Goal: Task Accomplishment & Management: Use online tool/utility

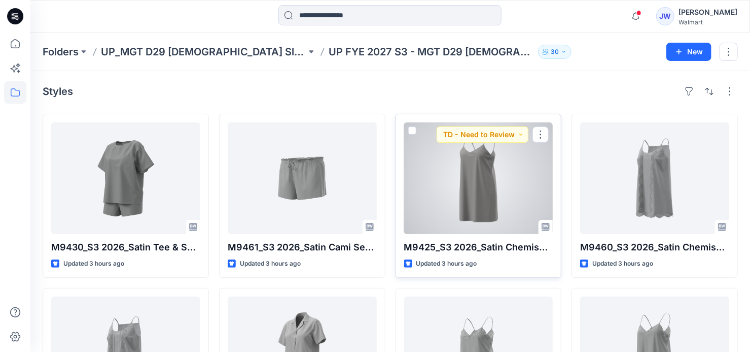
scroll to position [184, 0]
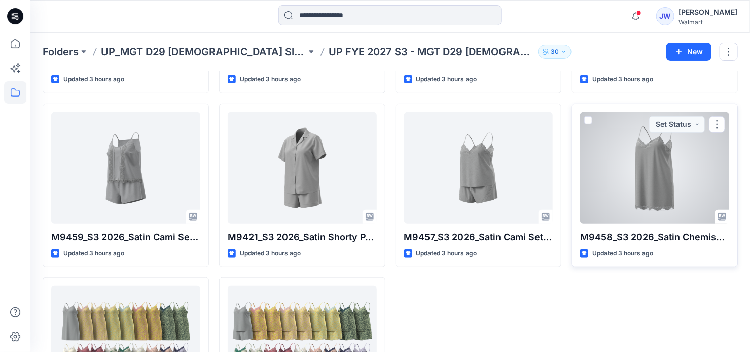
click at [601, 165] on div at bounding box center [654, 168] width 149 height 112
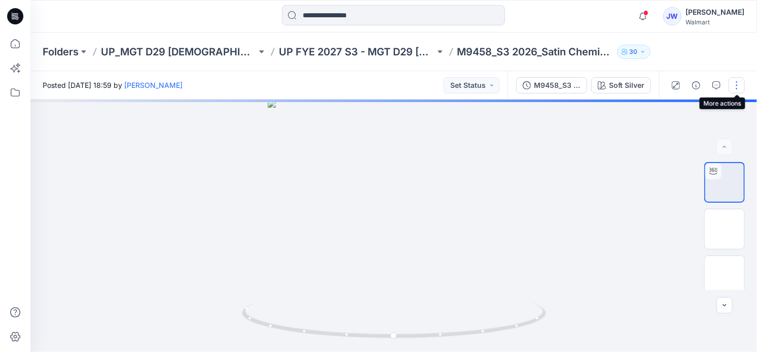
click at [739, 88] on button "button" at bounding box center [737, 85] width 16 height 16
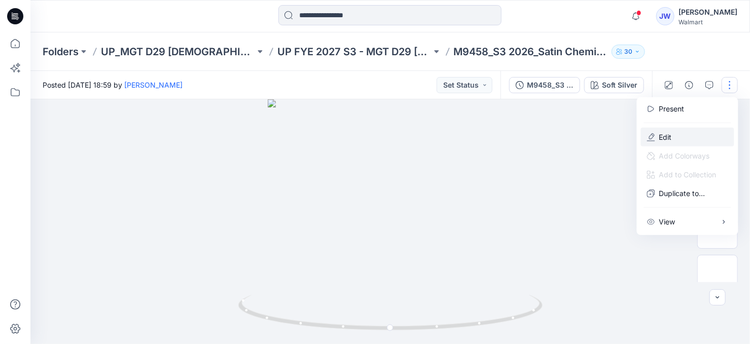
click at [677, 135] on button "Edit" at bounding box center [687, 137] width 93 height 19
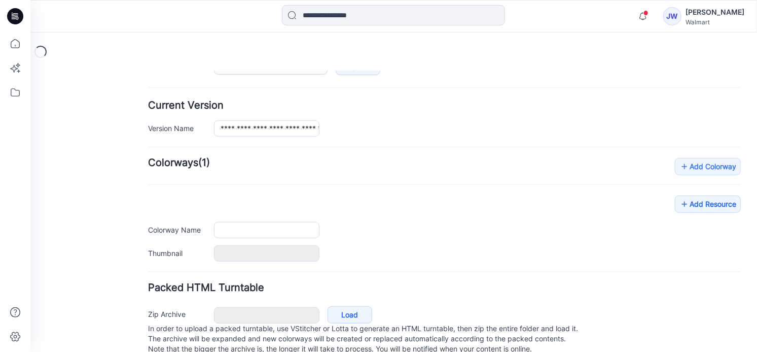
type input "**********"
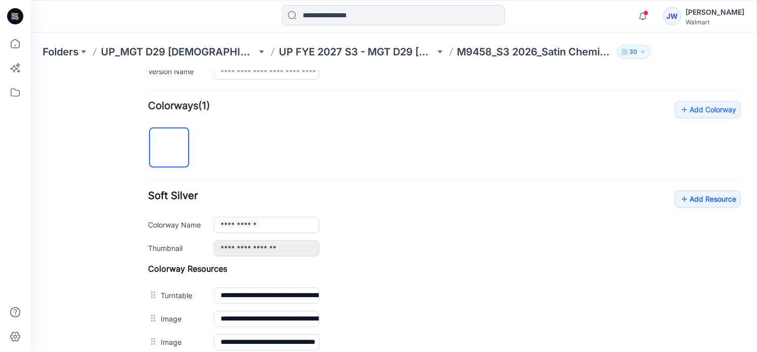
scroll to position [333, 0]
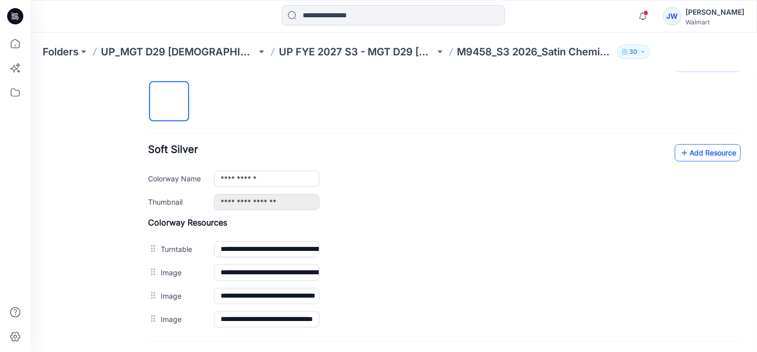
click at [679, 149] on icon at bounding box center [684, 152] width 10 height 16
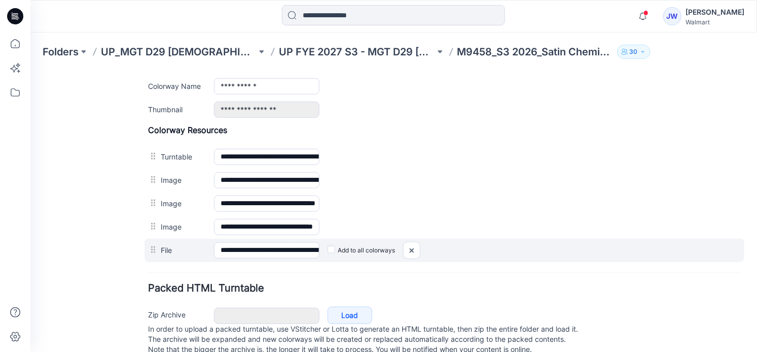
click at [332, 251] on label "Add to all colorways" at bounding box center [360, 250] width 67 height 16
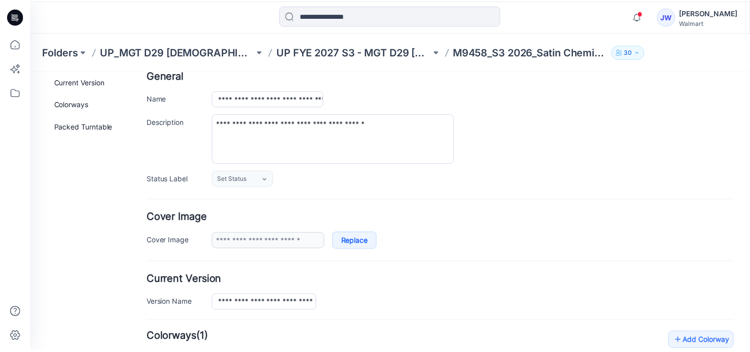
scroll to position [0, 0]
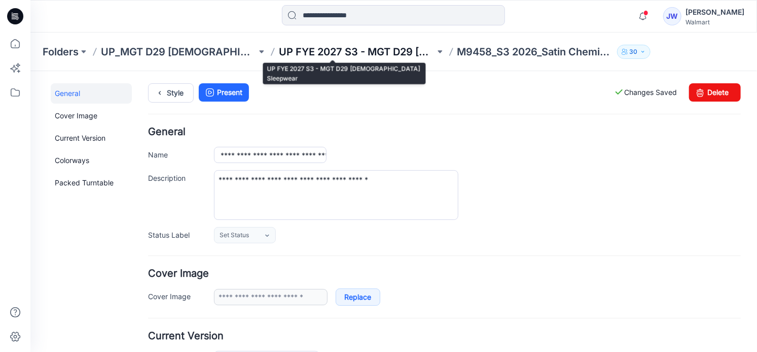
click at [279, 48] on p "UP FYE 2027 S3 - MGT D29 [DEMOGRAPHIC_DATA] Sleepwear" at bounding box center [357, 52] width 156 height 14
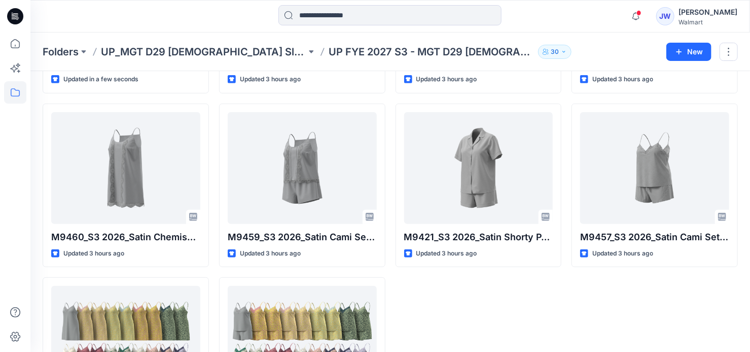
scroll to position [284, 0]
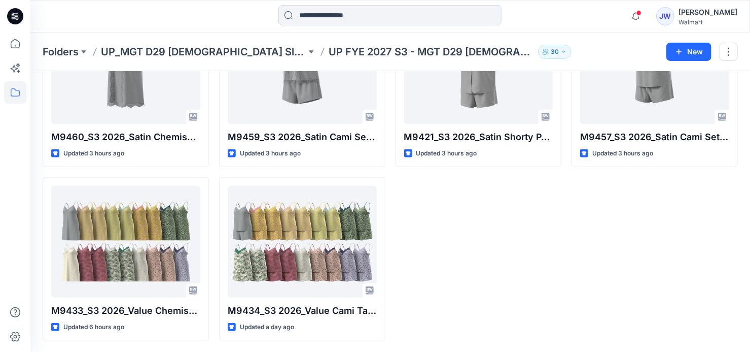
click at [467, 287] on div "M9461_S3 2026_Satin Cami Set Opt 3_Midpoint Updated 3 hours ago M9421_S3 2026_S…" at bounding box center [479, 85] width 166 height 511
click at [560, 228] on div "M9461_S3 2026_Satin Cami Set Opt 3_Midpoint Updated 3 hours ago M9421_S3 2026_S…" at bounding box center [479, 85] width 166 height 511
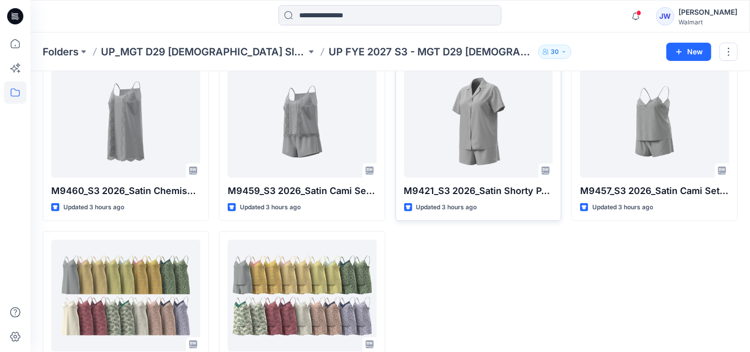
scroll to position [277, 0]
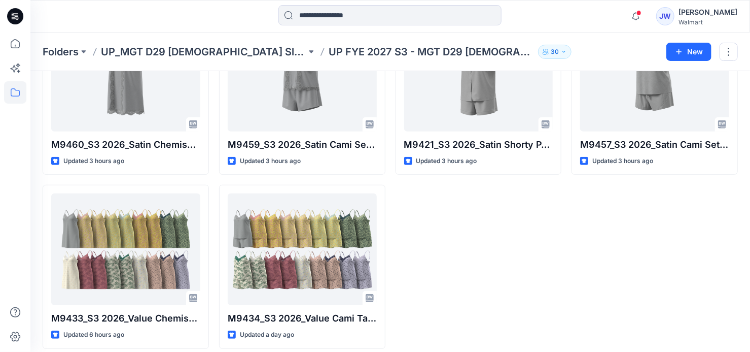
click at [520, 244] on div "M9461_S3 2026_Satin Cami Set Opt 3_Midpoint Updated 3 hours ago M9421_S3 2026_S…" at bounding box center [479, 92] width 166 height 511
click at [638, 13] on icon "button" at bounding box center [636, 16] width 19 height 20
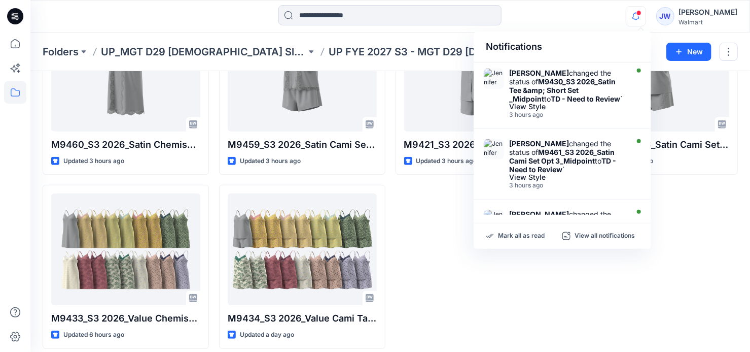
click at [638, 13] on icon "button" at bounding box center [636, 16] width 19 height 20
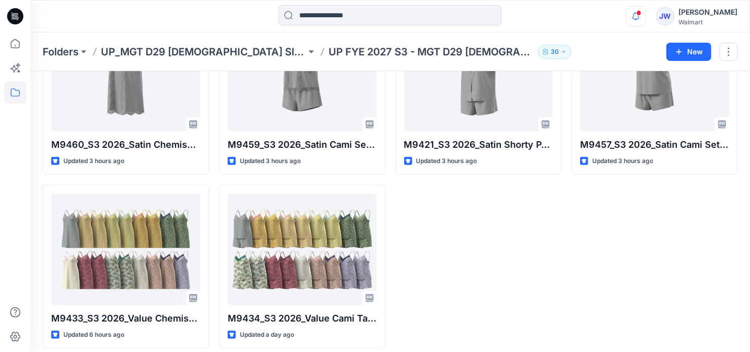
click at [638, 13] on icon "button" at bounding box center [636, 16] width 19 height 20
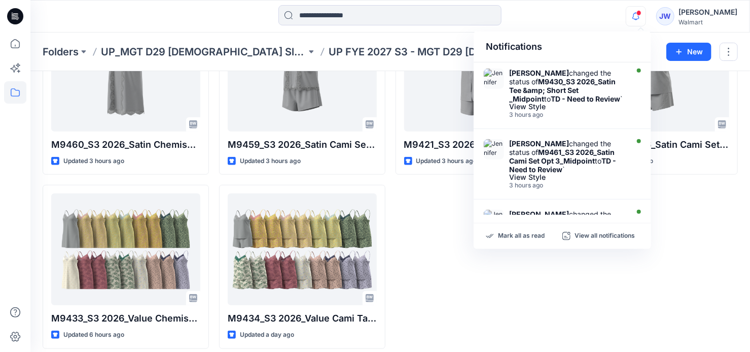
click at [638, 13] on icon "button" at bounding box center [636, 16] width 19 height 20
